Goal: Task Accomplishment & Management: Use online tool/utility

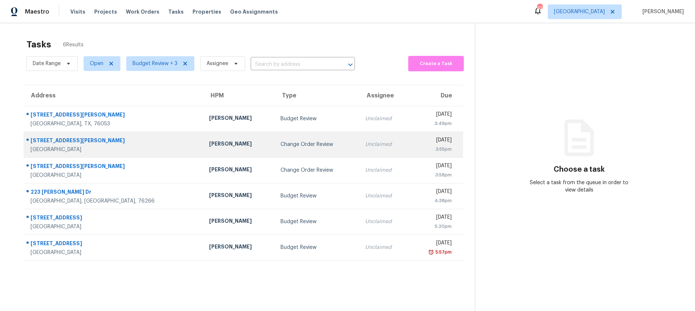
click at [294, 146] on div "Change Order Review" at bounding box center [316, 144] width 73 height 7
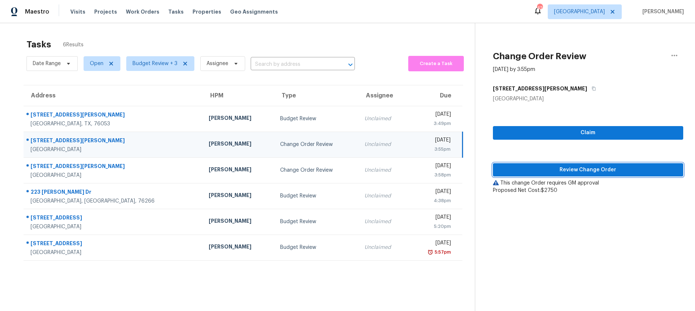
click at [514, 167] on span "Review Change Order" at bounding box center [587, 170] width 178 height 9
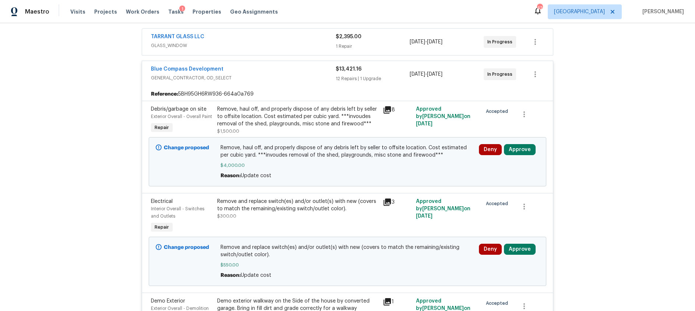
scroll to position [121, 0]
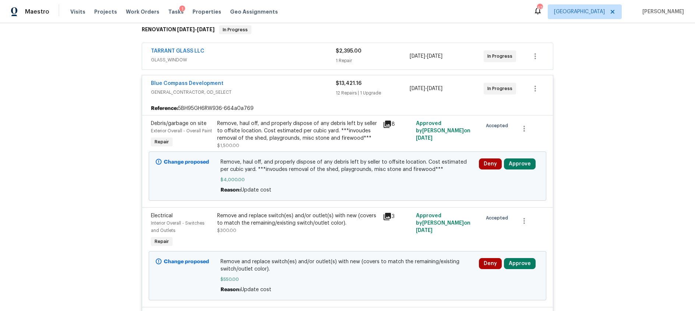
click at [386, 124] on icon at bounding box center [387, 124] width 9 height 9
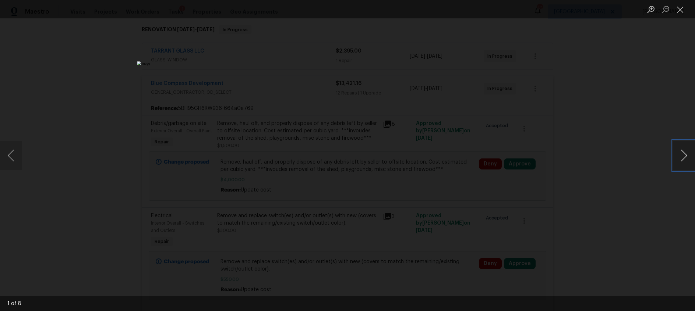
click at [676, 158] on button "Next image" at bounding box center [683, 155] width 22 height 29
click at [681, 9] on button "Close lightbox" at bounding box center [679, 9] width 15 height 13
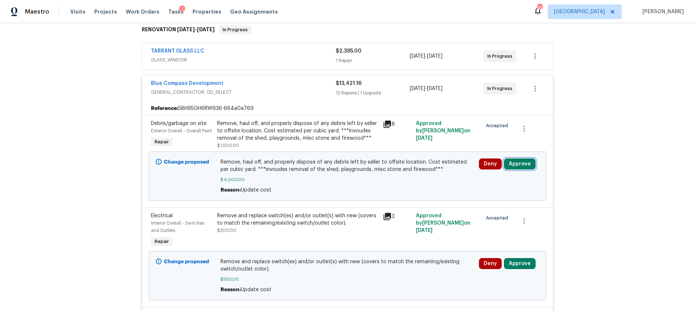
click at [526, 164] on button "Approve" at bounding box center [520, 164] width 32 height 11
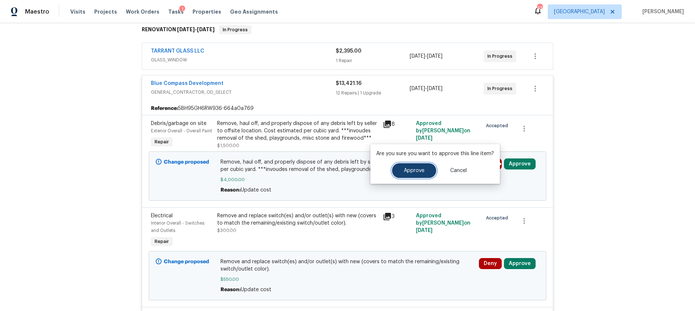
click at [424, 173] on button "Approve" at bounding box center [414, 170] width 44 height 15
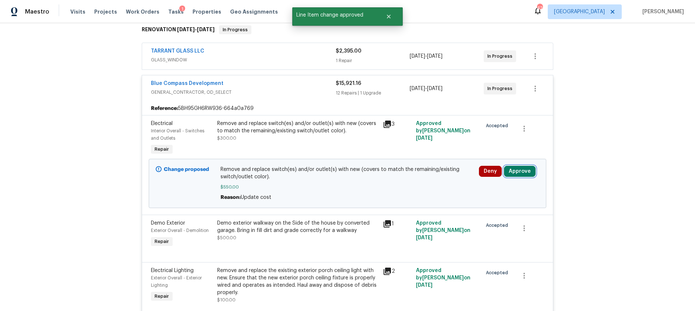
click at [516, 170] on button "Approve" at bounding box center [520, 171] width 32 height 11
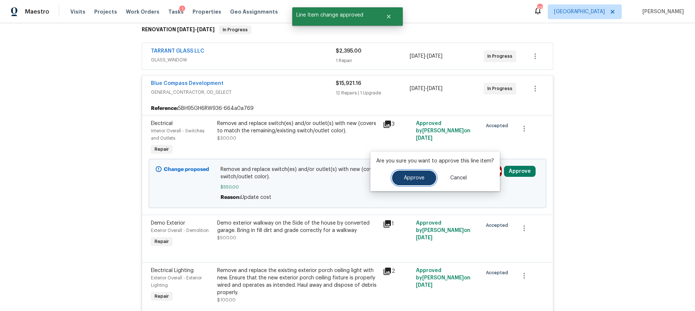
click at [415, 178] on span "Approve" at bounding box center [414, 178] width 21 height 6
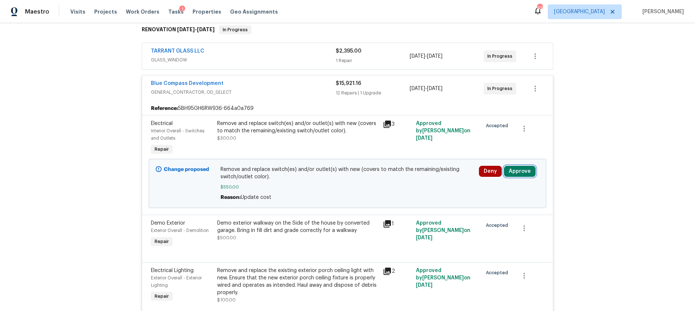
click at [518, 170] on button "Approve" at bounding box center [520, 171] width 32 height 11
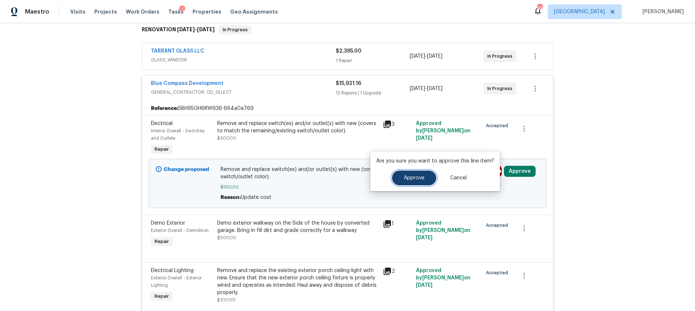
click at [407, 173] on button "Approve" at bounding box center [414, 178] width 44 height 15
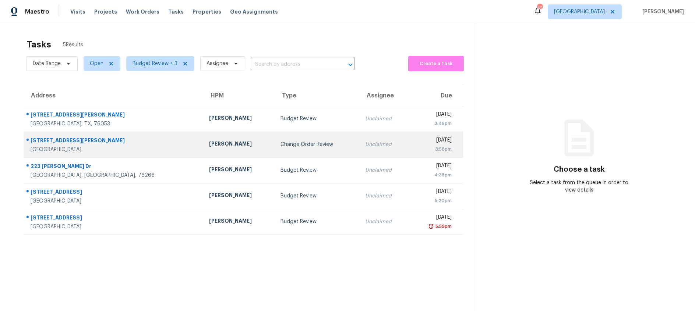
click at [299, 148] on div "Change Order Review" at bounding box center [316, 144] width 73 height 7
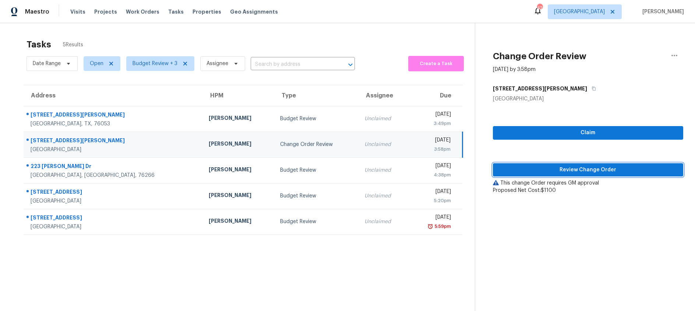
click at [572, 171] on span "Review Change Order" at bounding box center [587, 170] width 178 height 9
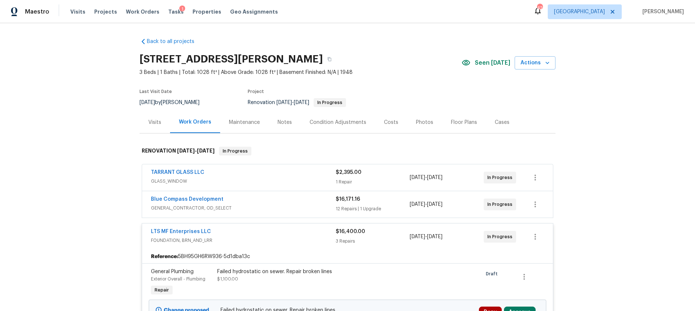
scroll to position [152, 0]
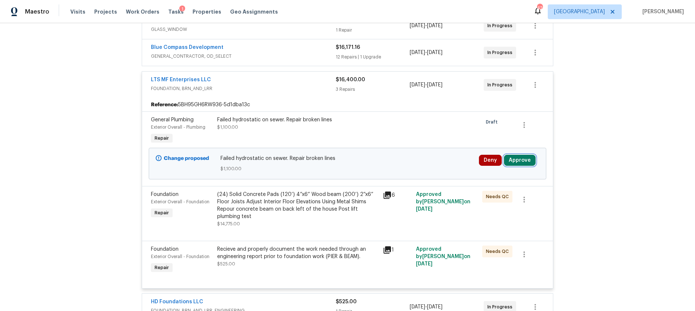
click at [522, 160] on button "Approve" at bounding box center [520, 160] width 32 height 11
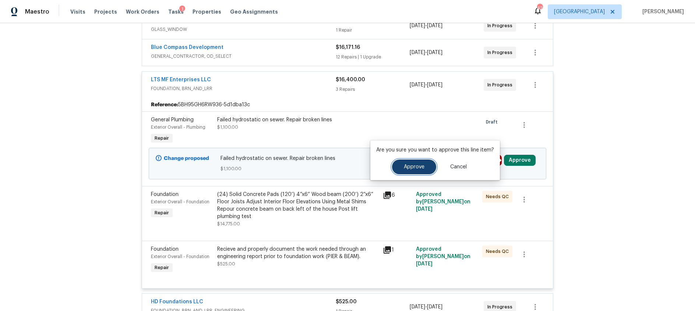
click at [401, 167] on button "Approve" at bounding box center [414, 167] width 44 height 15
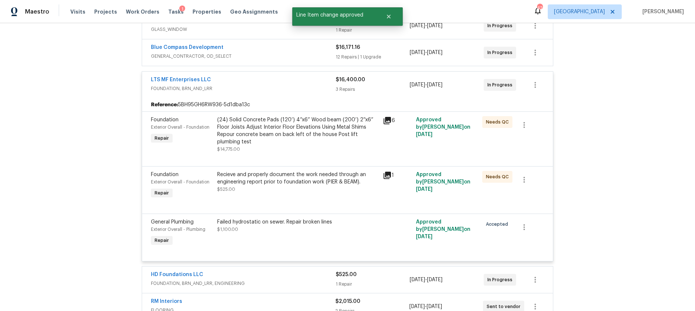
scroll to position [0, 0]
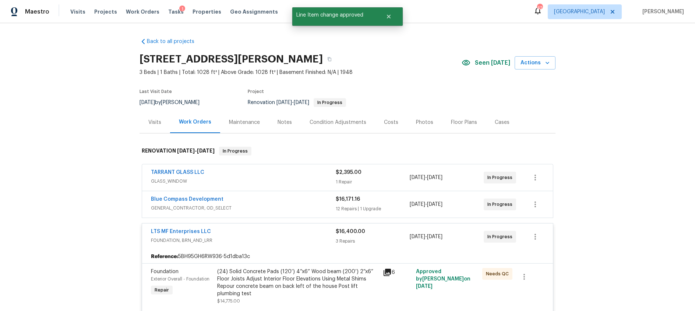
click at [386, 121] on div "Costs" at bounding box center [391, 122] width 14 height 7
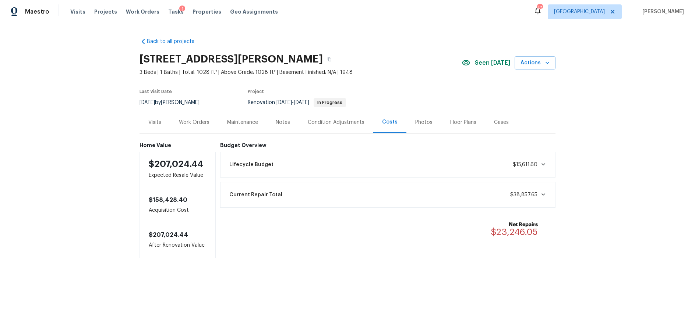
click at [291, 122] on div "Notes" at bounding box center [283, 122] width 32 height 22
